Goal: Information Seeking & Learning: Check status

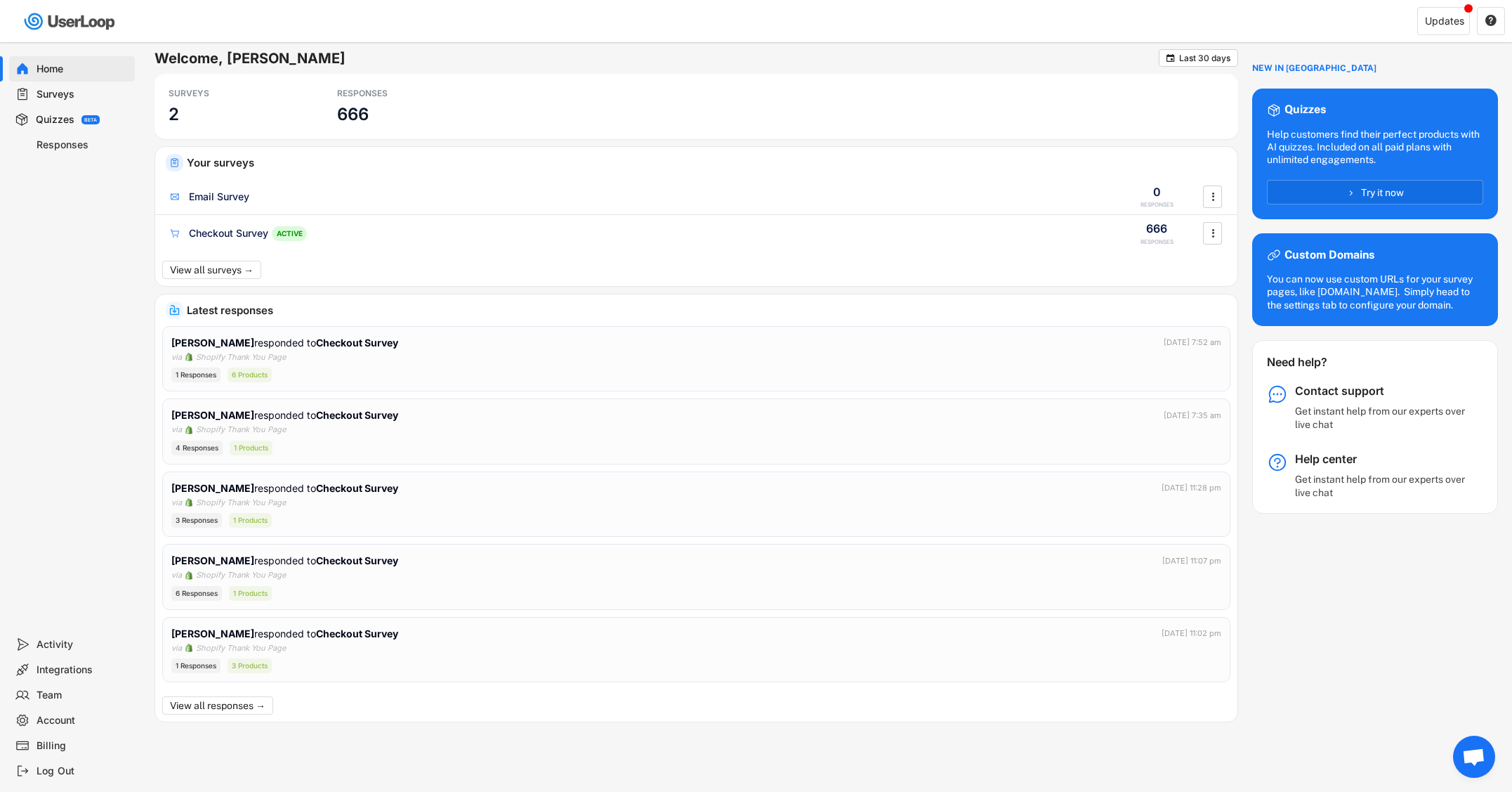
click at [70, 143] on div "Responses" at bounding box center [83, 145] width 93 height 13
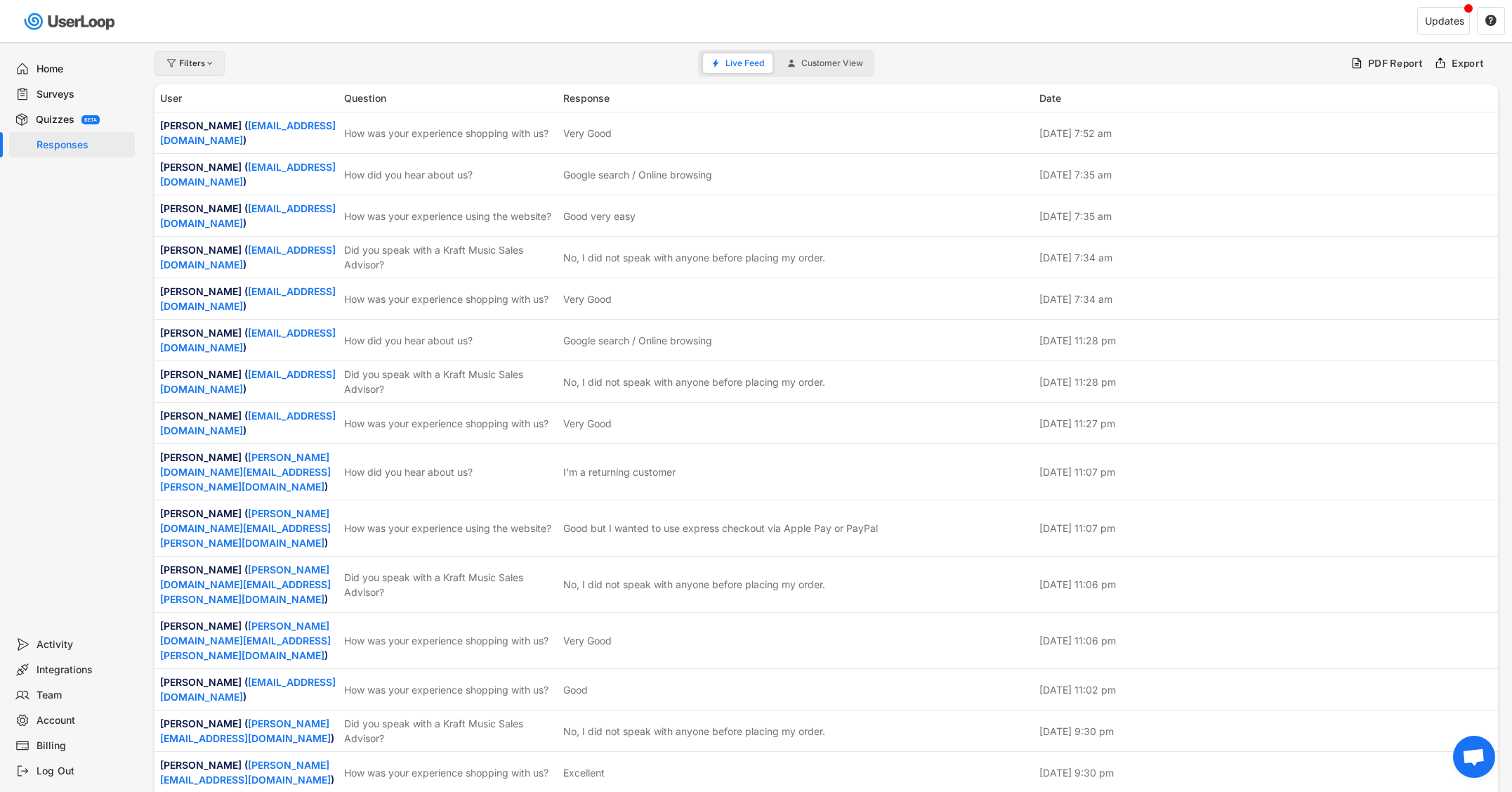
click at [188, 61] on div "Filters" at bounding box center [197, 63] width 37 height 8
select select
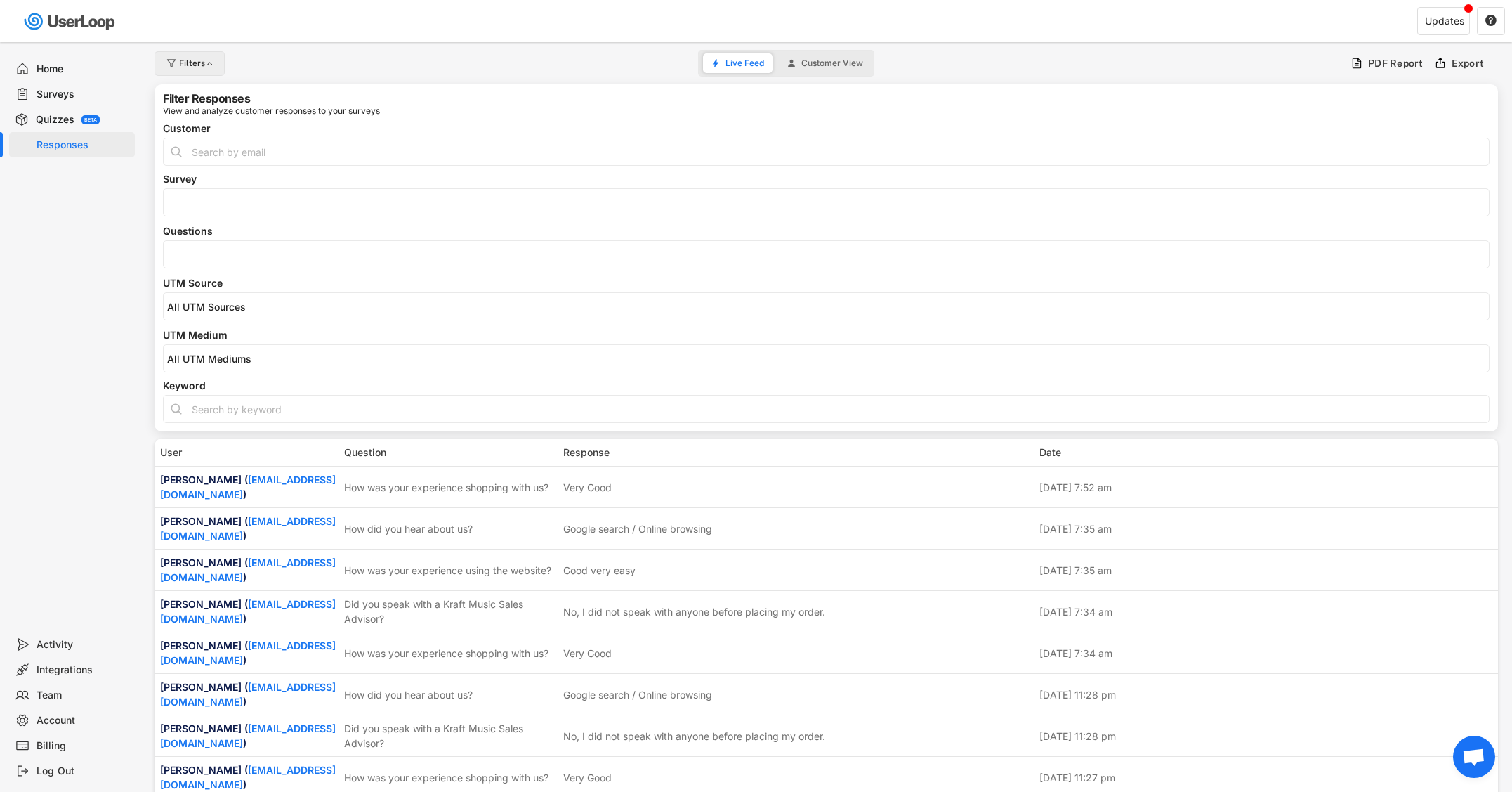
select select
click at [238, 253] on input "search" at bounding box center [829, 255] width 1325 height 12
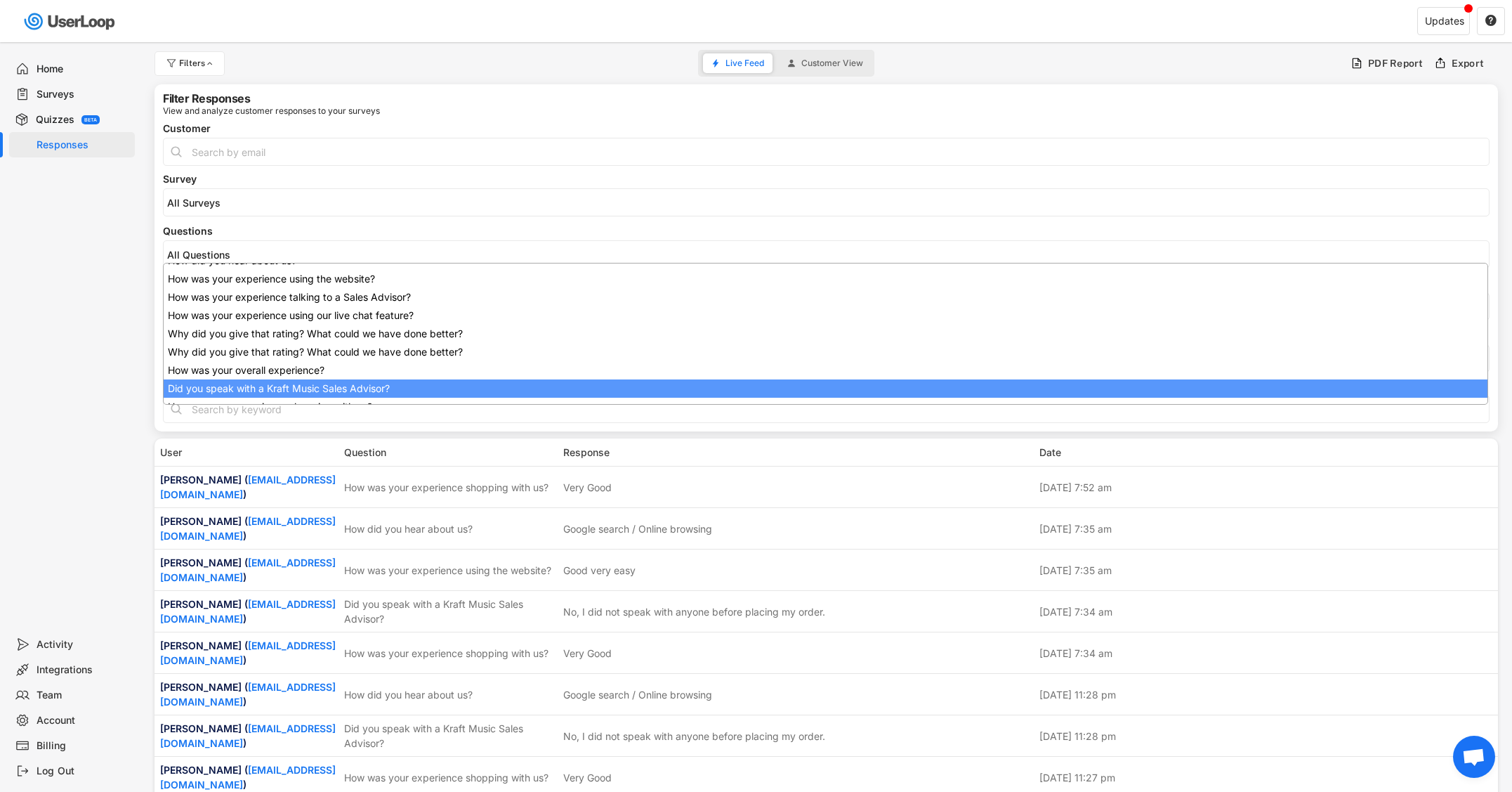
scroll to position [112, 0]
select select "1348695171700984260__LOOKUP__1707938263278x883333223412138000"
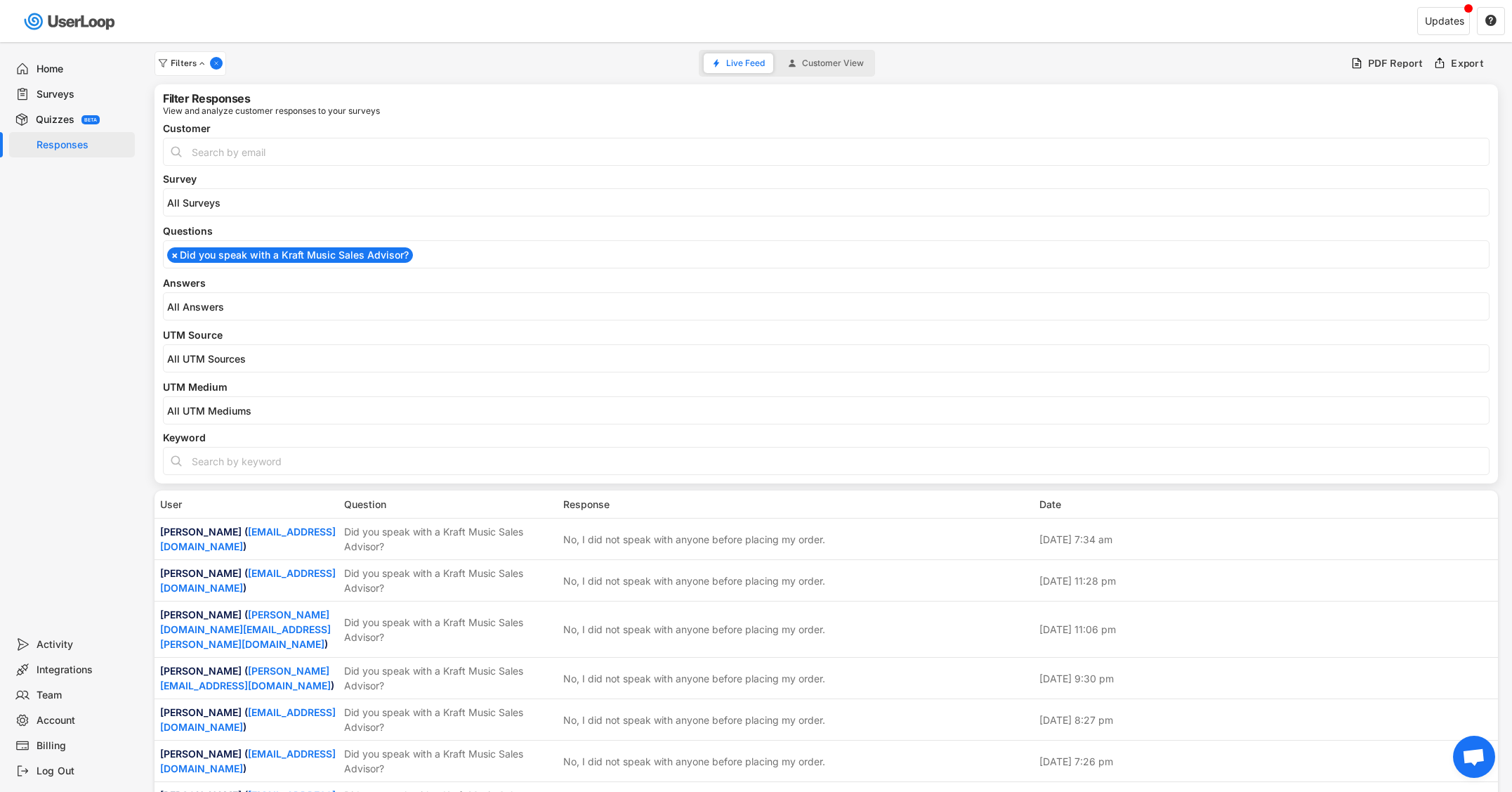
click at [248, 305] on input "search" at bounding box center [829, 306] width 1325 height 12
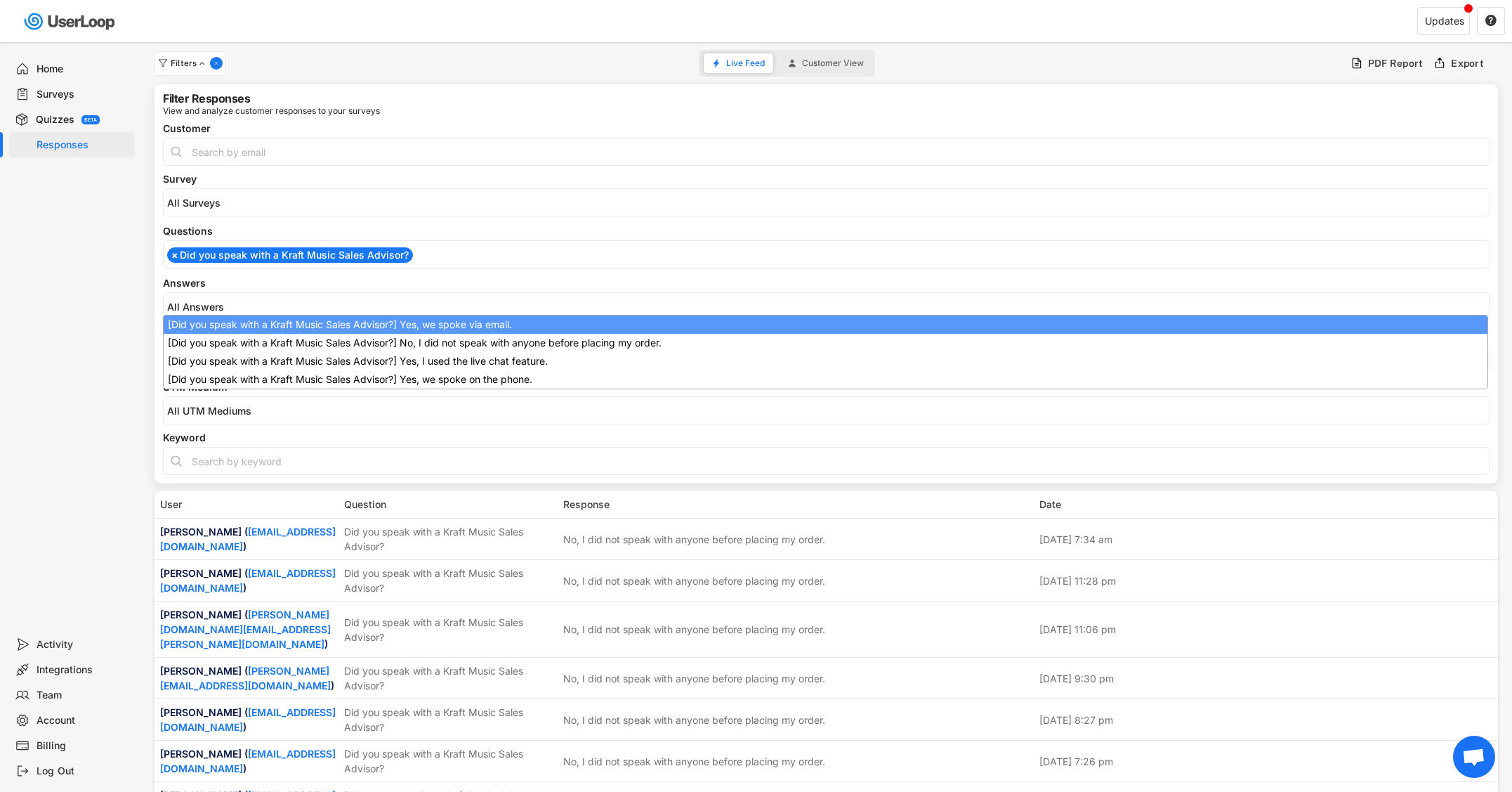
scroll to position [0, 0]
select select "1348695171700984260__LOOKUP__1709221089208x595556361812574200"
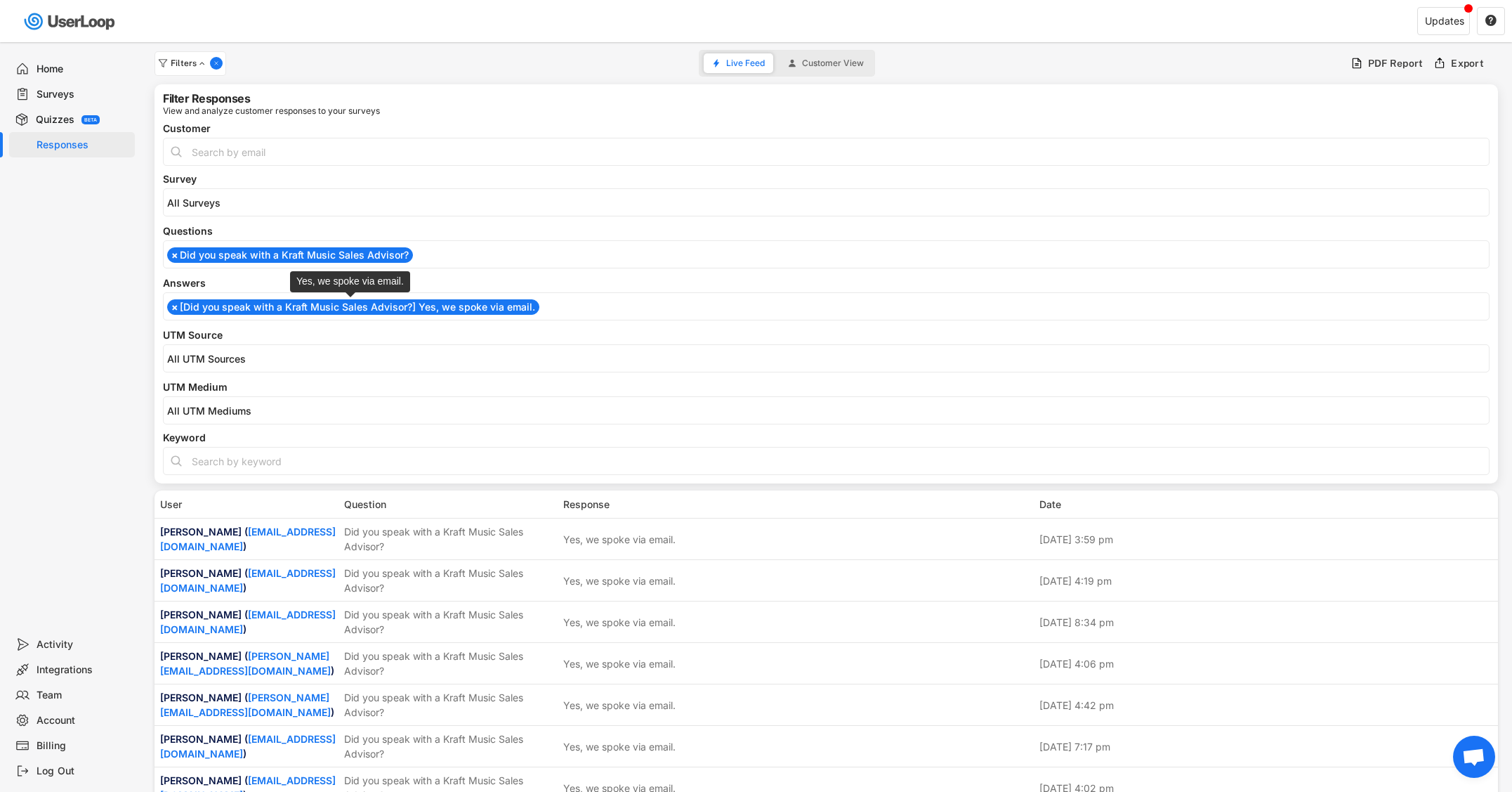
click at [250, 308] on li "× [Did you speak with a Kraft Music Sales Advisor?] Yes, we spoke via email." at bounding box center [353, 306] width 372 height 16
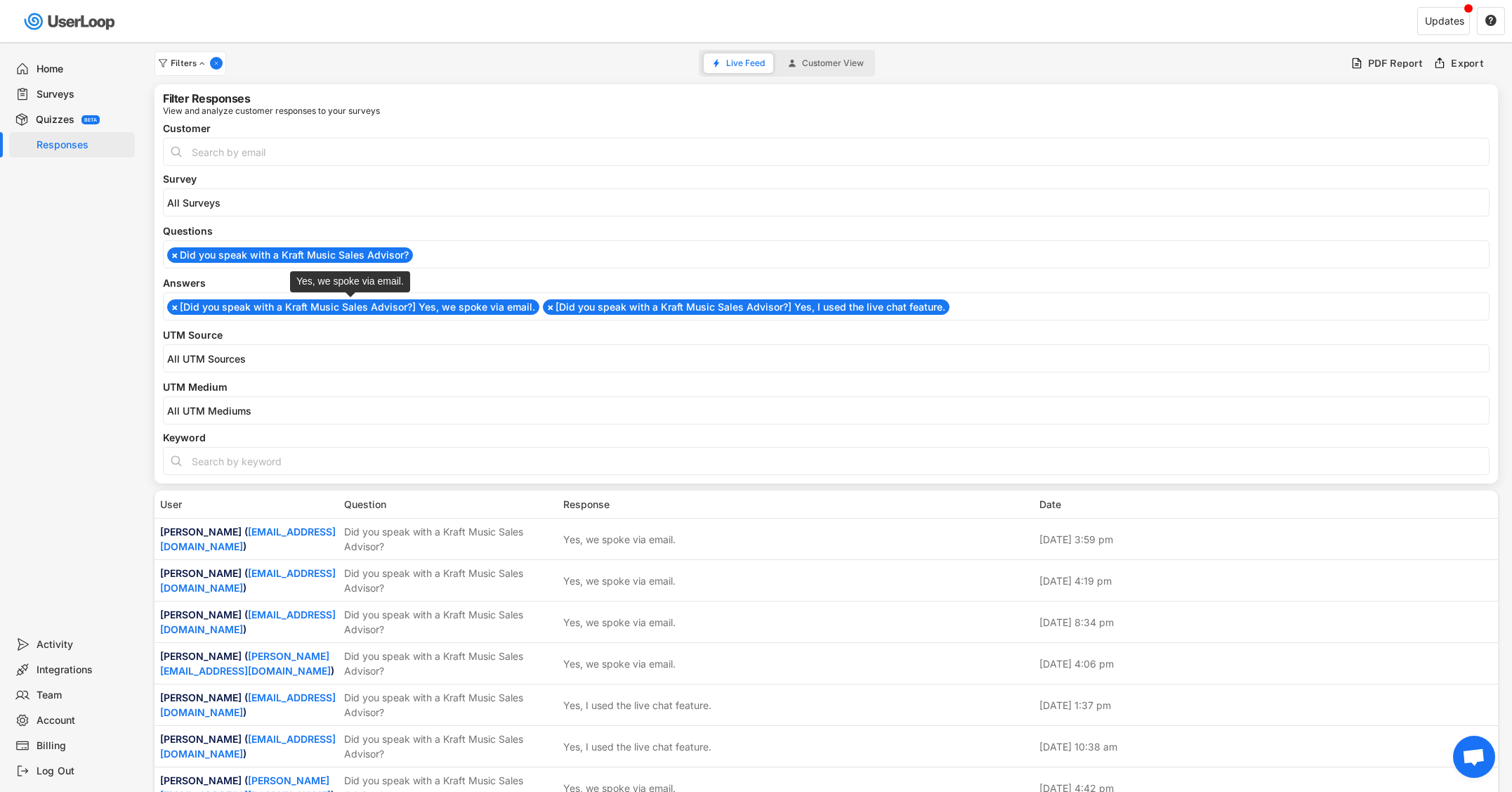
click at [259, 309] on li "× [Did you speak with a Kraft Music Sales Advisor?] Yes, we spoke via email." at bounding box center [353, 306] width 372 height 16
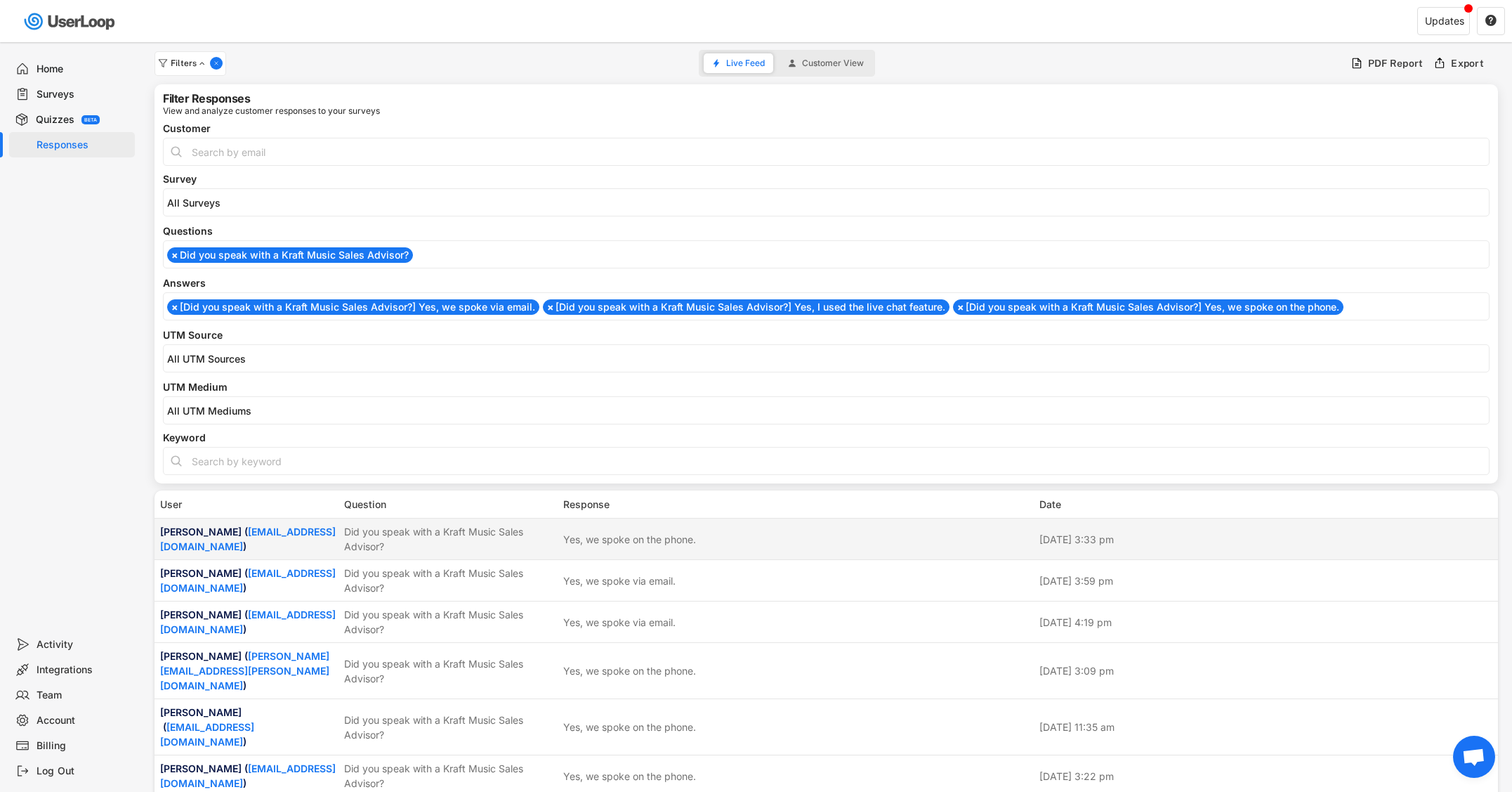
click at [402, 530] on div "Did you speak with a Kraft Music Sales Advisor?" at bounding box center [449, 538] width 211 height 29
